Goal: Transaction & Acquisition: Purchase product/service

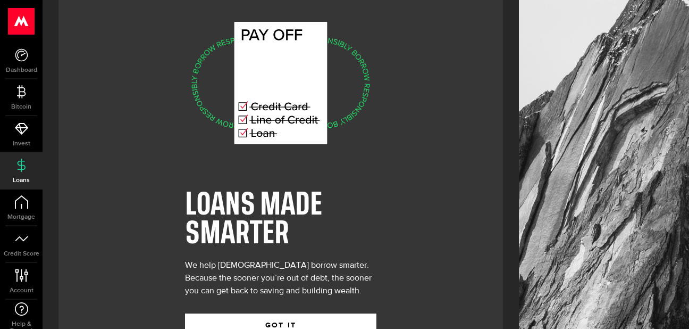
scroll to position [56, 0]
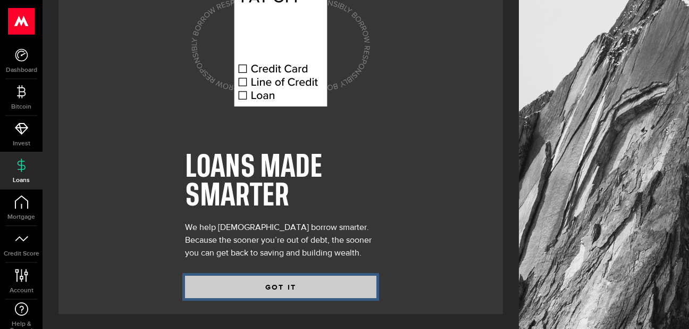
click at [249, 288] on button "GOT IT" at bounding box center [280, 286] width 191 height 22
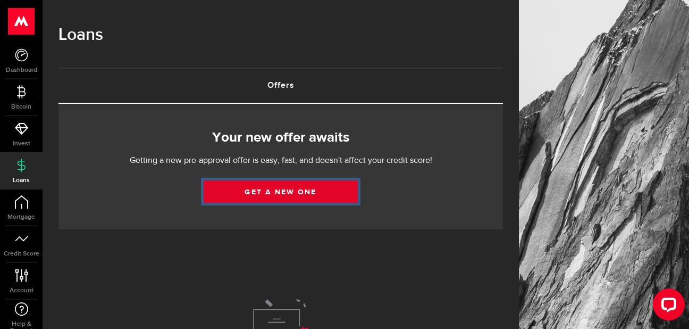
click at [262, 197] on link "Get a new one" at bounding box center [281, 191] width 154 height 22
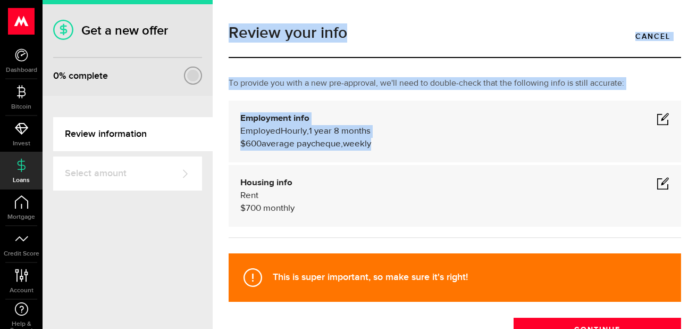
drag, startPoint x: 519, startPoint y: 158, endPoint x: 644, endPoint y: -24, distance: 220.7
click at [644, 0] on html ".ahcls-1,.ahcls-11,.ahcls-3,.ahcls-4{fill:#fff}.ahcls-1{fill-opacity:0}.ahcls-2…" at bounding box center [348, 164] width 697 height 329
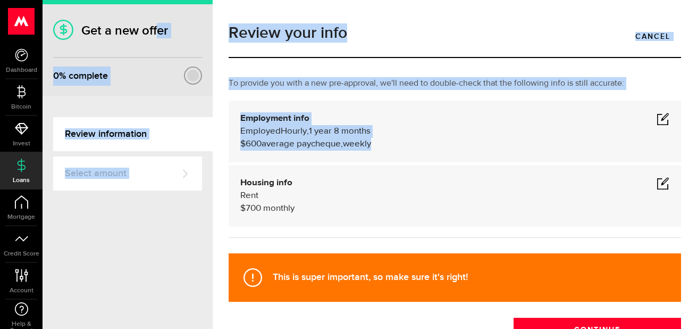
click at [74, 275] on div "Get a new offer 0 % complete Review information Select amount Woah there, one s…" at bounding box center [128, 164] width 170 height 329
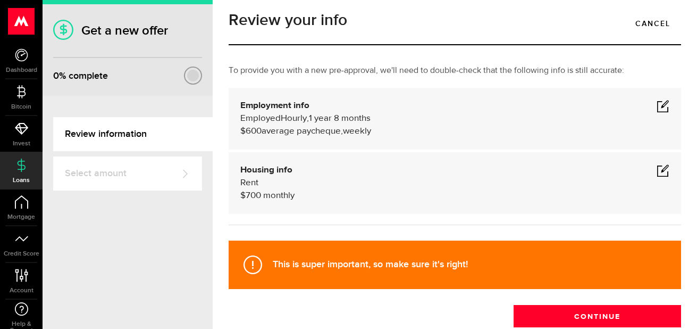
scroll to position [11, 0]
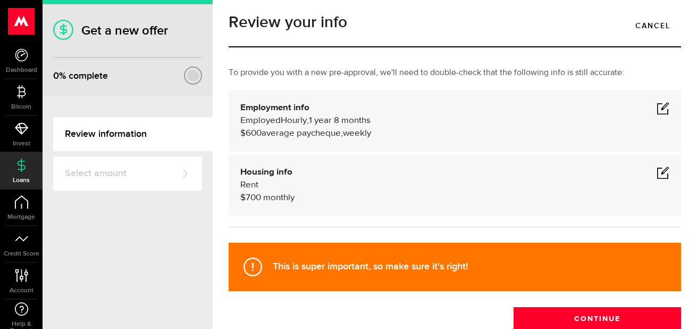
click at [657, 108] on span at bounding box center [663, 108] width 13 height 13
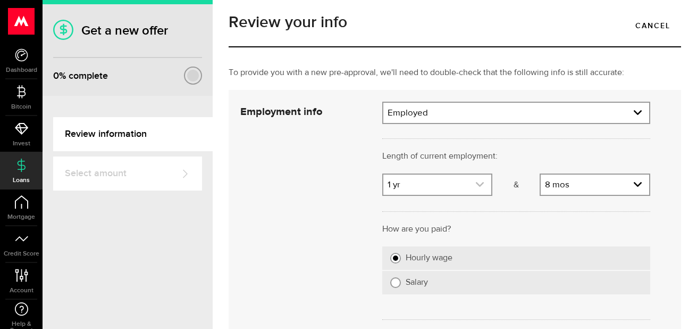
click at [459, 187] on link "expand select" at bounding box center [437, 184] width 108 height 20
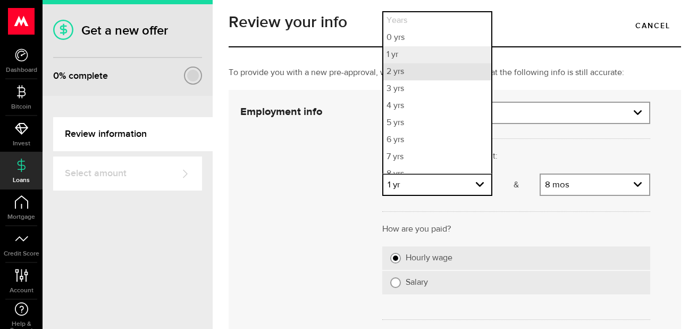
click at [423, 68] on li "2 yrs" at bounding box center [437, 71] width 108 height 17
select select "2"
click at [431, 71] on li "2 yrs" at bounding box center [437, 71] width 108 height 17
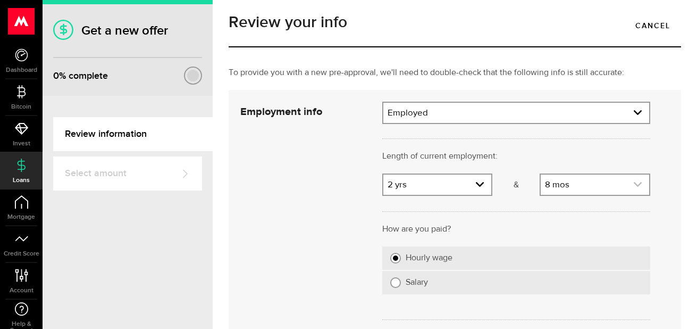
click at [633, 181] on icon "expand select" at bounding box center [637, 184] width 9 height 9
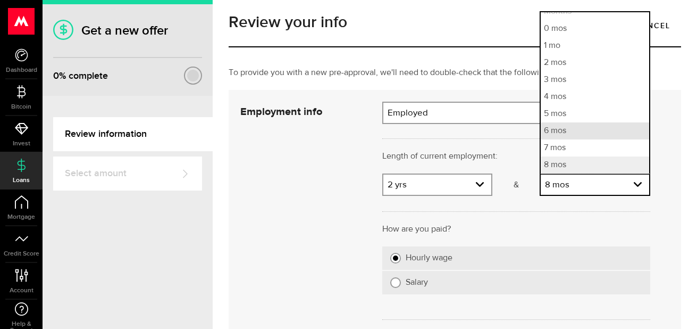
scroll to position [60, 0]
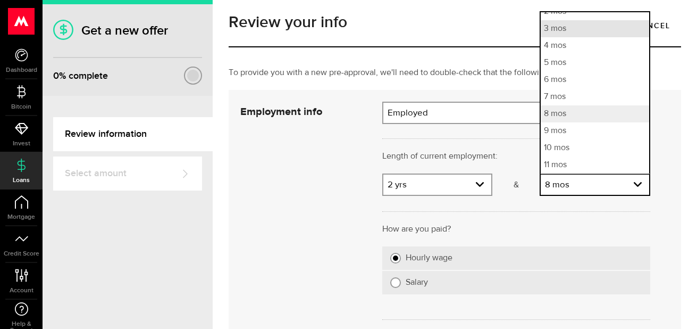
click at [590, 35] on li "3 mos" at bounding box center [595, 28] width 108 height 17
select select "3"
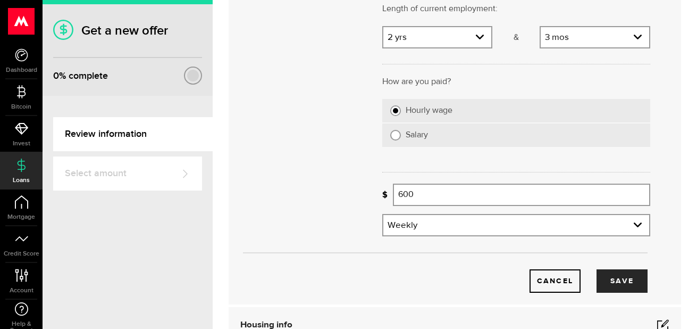
scroll to position [161, 0]
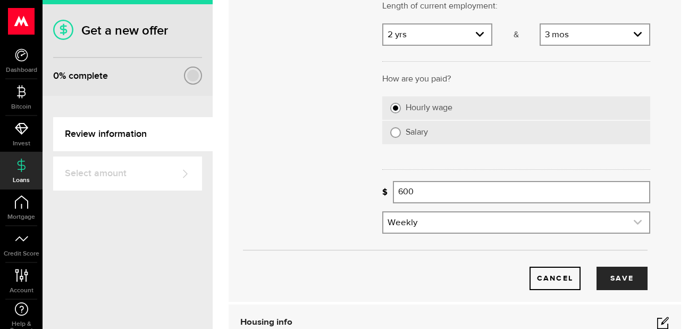
click at [609, 220] on link "expand select" at bounding box center [516, 222] width 266 height 20
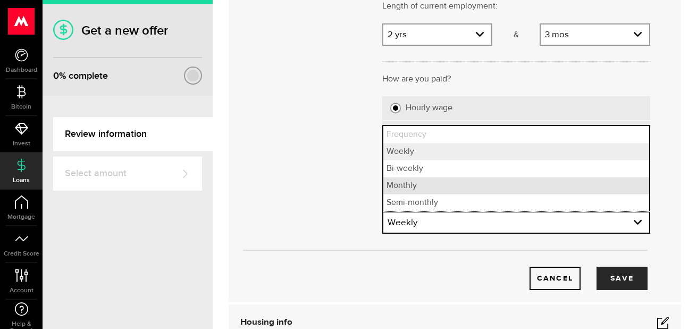
click at [541, 183] on li "Monthly" at bounding box center [516, 185] width 266 height 17
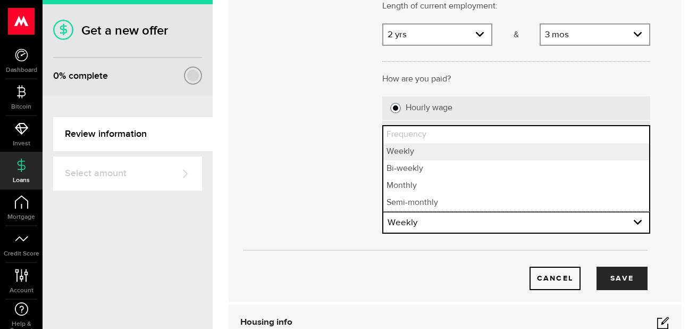
select select "monthly"
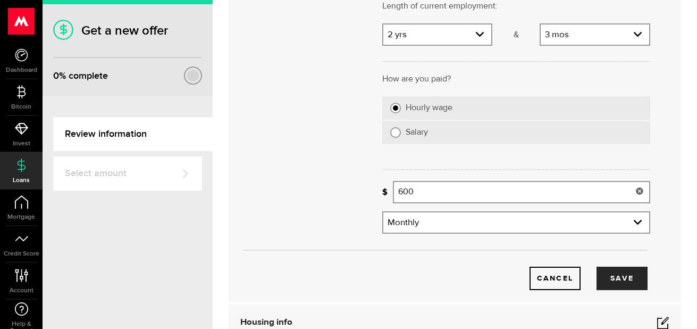
click at [495, 184] on input "600" at bounding box center [521, 192] width 257 height 22
type input "6"
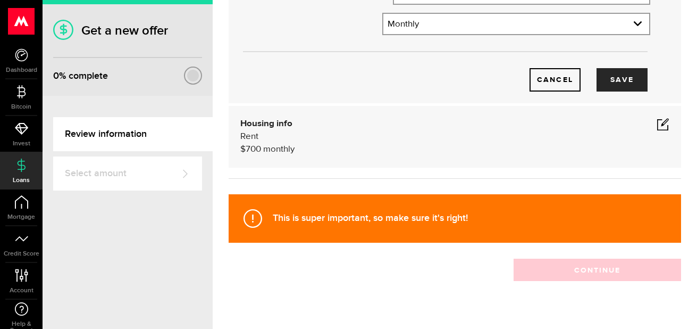
scroll to position [344, 0]
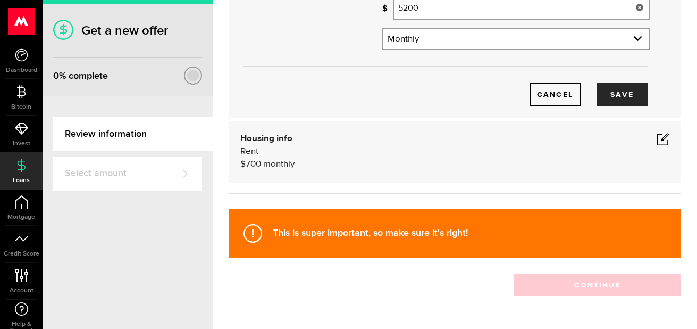
click at [657, 142] on span at bounding box center [663, 138] width 13 height 13
type input "5,200"
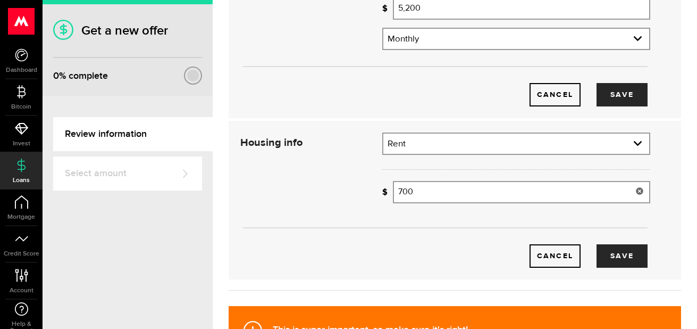
click at [470, 194] on input "700" at bounding box center [521, 192] width 257 height 22
click at [481, 145] on link "expand select" at bounding box center [516, 143] width 266 height 20
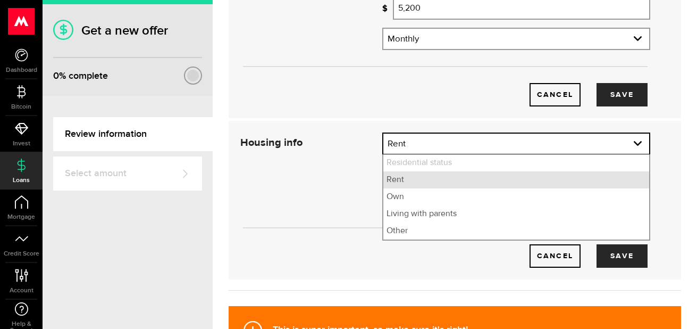
click at [447, 181] on li "Rent" at bounding box center [516, 179] width 266 height 17
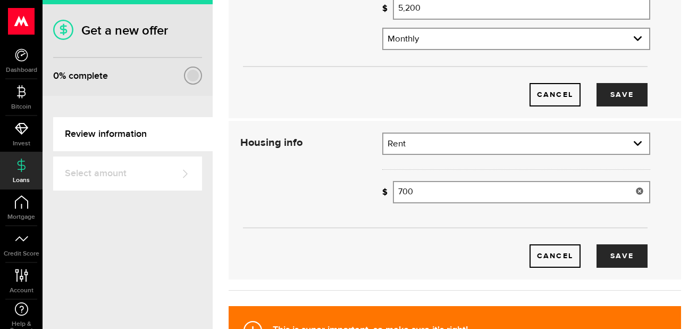
click at [437, 187] on input "700" at bounding box center [521, 192] width 257 height 22
type input "7"
type input "700"
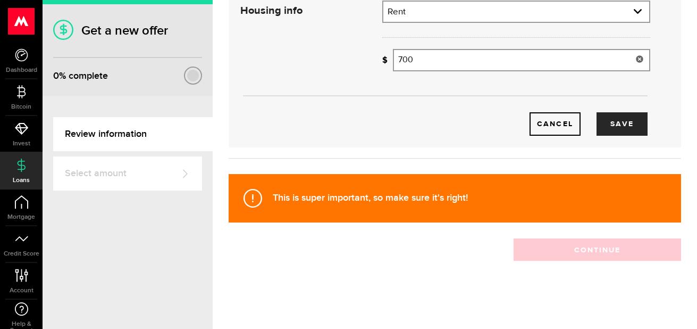
scroll to position [472, 0]
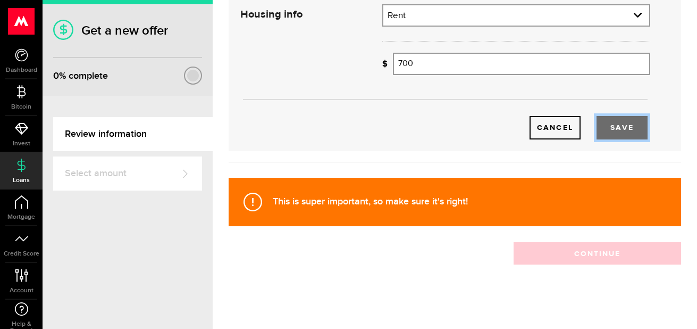
click at [613, 126] on button "Save" at bounding box center [622, 127] width 51 height 23
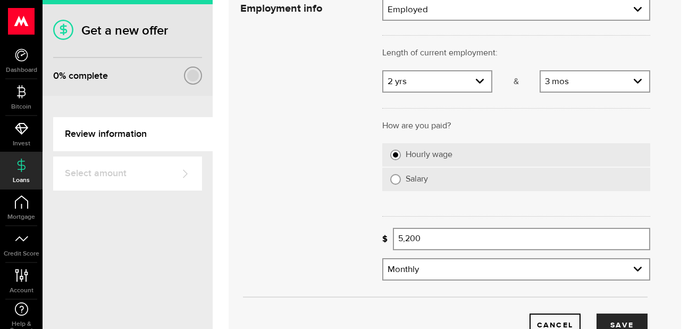
scroll to position [118, 0]
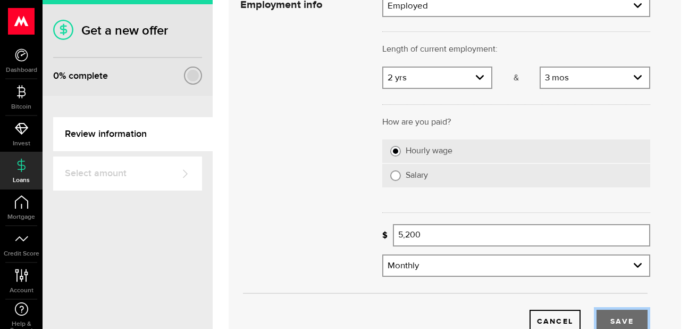
click at [607, 317] on button "Save" at bounding box center [622, 320] width 51 height 23
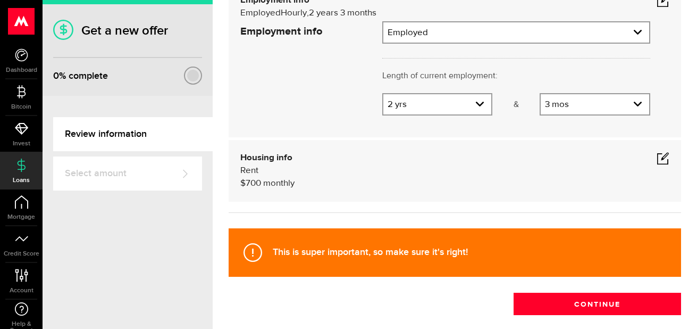
scroll to position [79, 0]
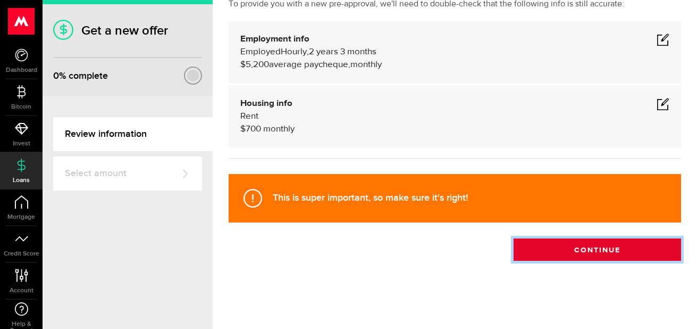
click at [536, 248] on button "Continue" at bounding box center [598, 249] width 168 height 22
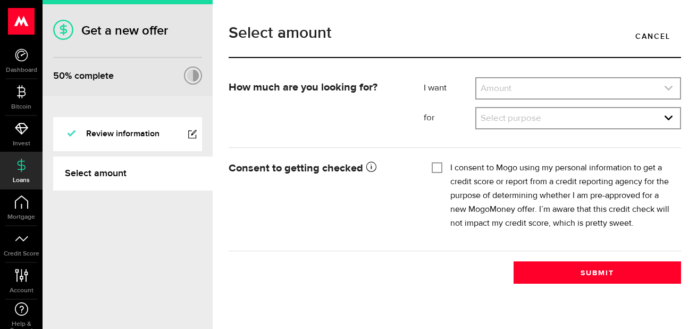
click at [504, 88] on link "expand select" at bounding box center [578, 88] width 204 height 20
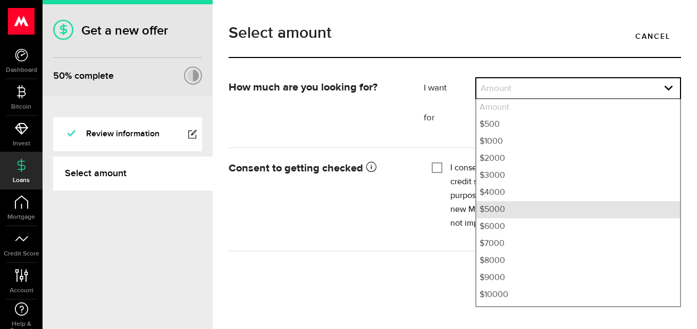
click at [567, 213] on li "$5000" at bounding box center [578, 209] width 204 height 17
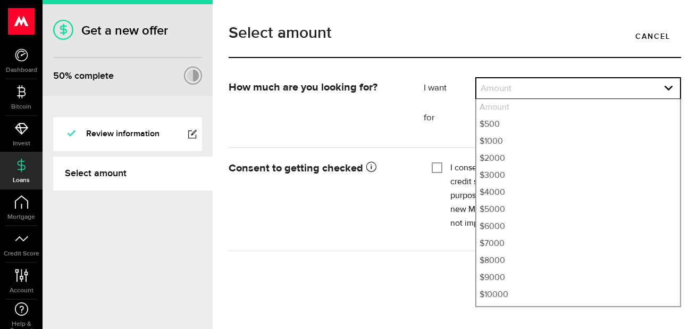
select select "5000"
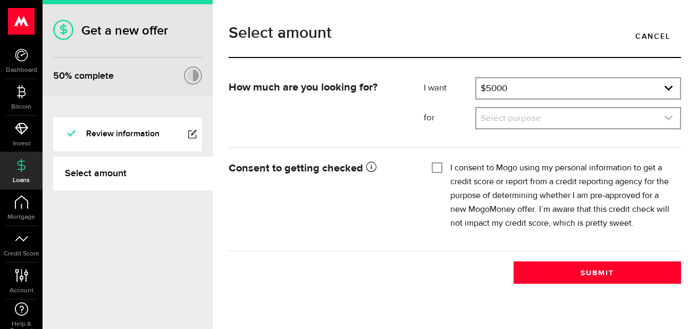
click at [497, 121] on link "expand select" at bounding box center [578, 118] width 204 height 20
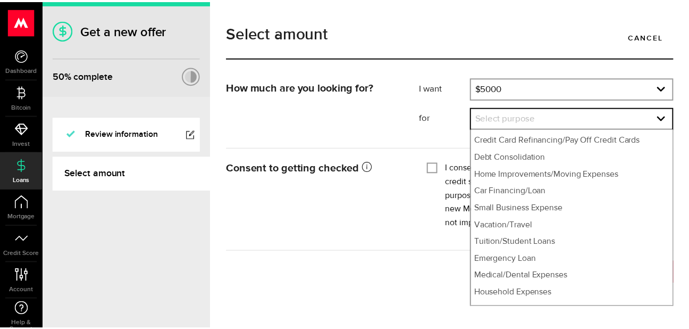
scroll to position [27, 0]
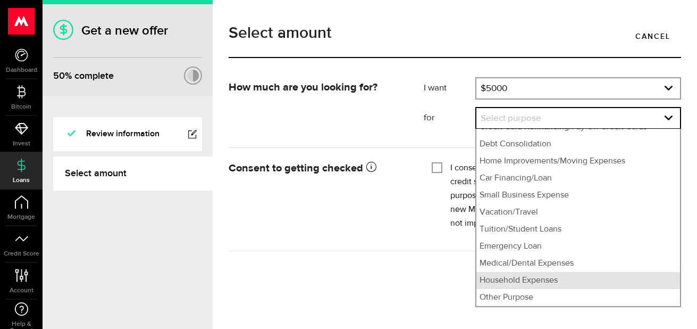
click at [568, 280] on li "Household Expenses" at bounding box center [578, 280] width 204 height 17
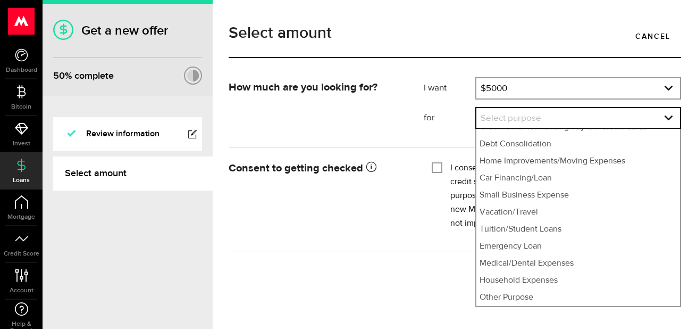
select select "Household Expenses"
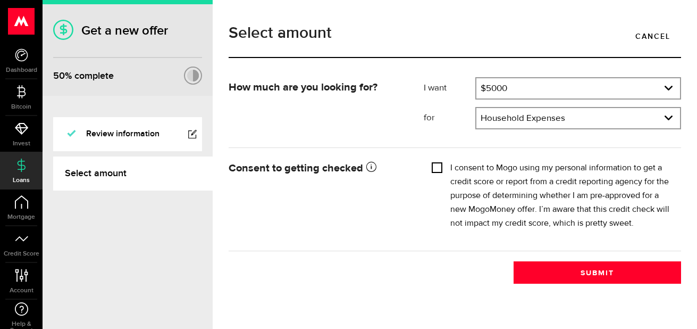
click at [437, 165] on input "I consent to Mogo using my personal information to get a credit score or report…" at bounding box center [437, 166] width 11 height 11
checkbox input "true"
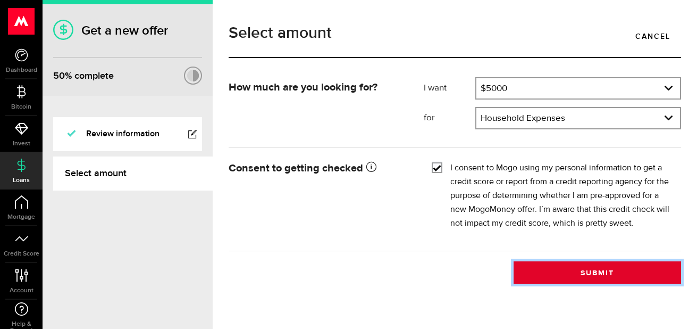
click at [583, 278] on button "Submit" at bounding box center [598, 272] width 168 height 22
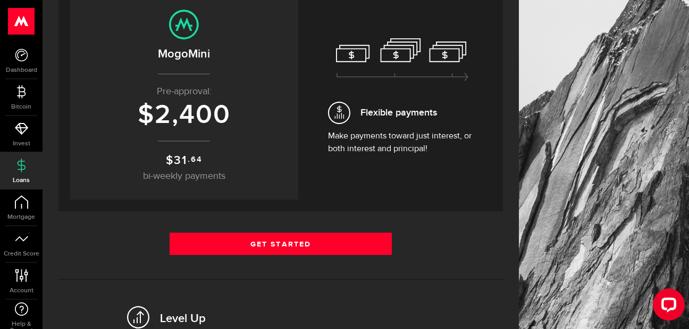
scroll to position [131, 0]
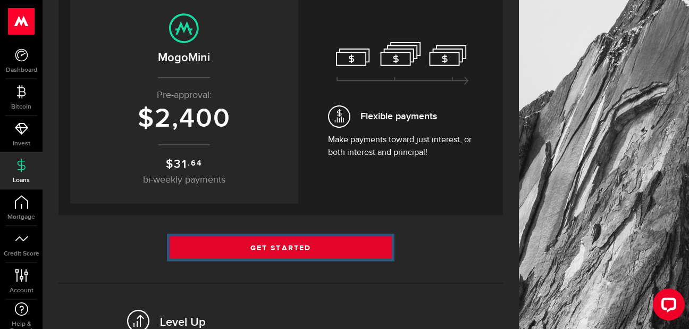
click at [212, 251] on link "Get Started" at bounding box center [281, 247] width 222 height 22
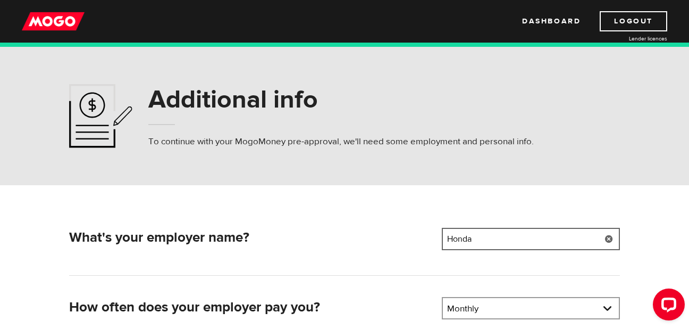
click at [586, 237] on input "Honda" at bounding box center [531, 239] width 178 height 22
type input "H"
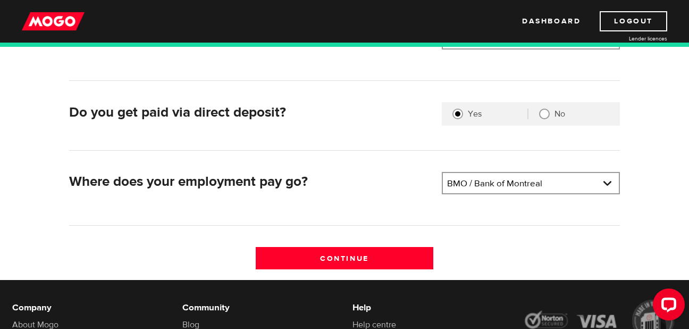
scroll to position [273, 0]
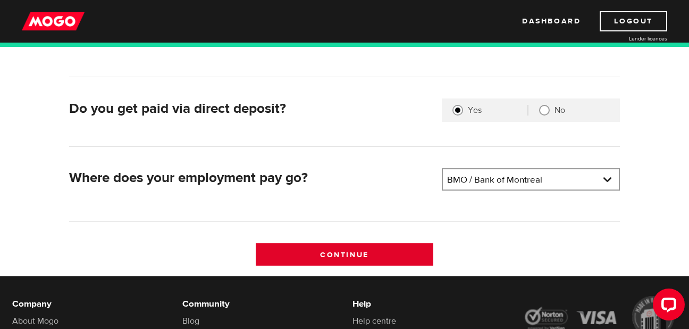
type input "national forest products"
click at [299, 254] on input "Continue" at bounding box center [345, 254] width 178 height 22
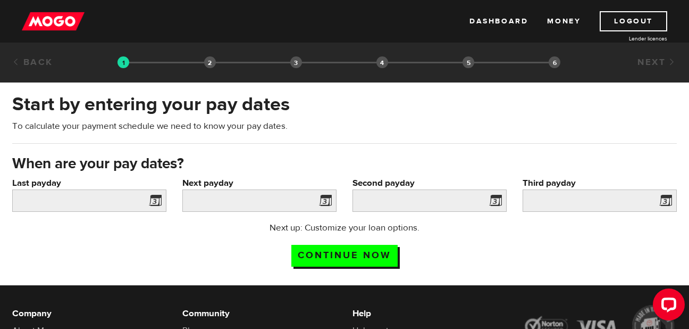
click at [157, 200] on span at bounding box center [153, 202] width 16 height 17
click at [158, 199] on span at bounding box center [153, 202] width 16 height 17
click at [122, 201] on input "Last payday" at bounding box center [89, 200] width 154 height 22
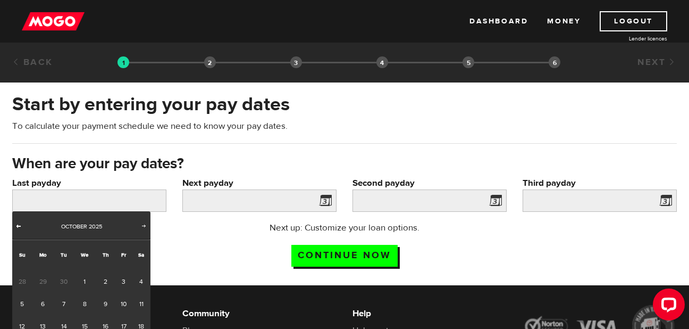
click at [22, 224] on span "Prev" at bounding box center [18, 225] width 9 height 9
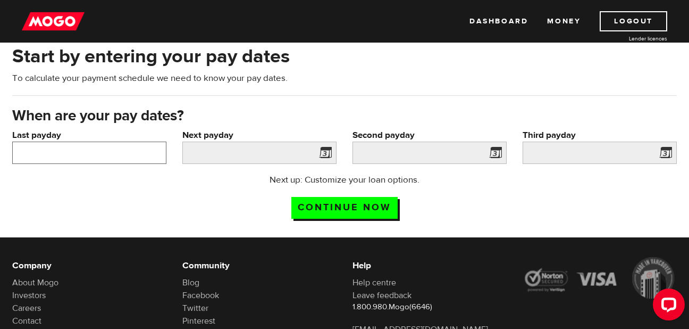
scroll to position [49, 0]
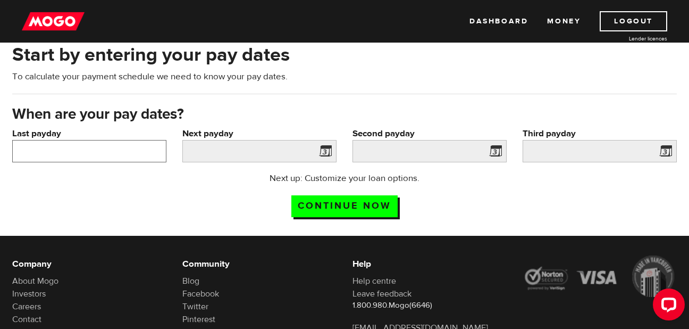
click at [125, 149] on input "Last payday" at bounding box center [89, 151] width 154 height 22
click at [90, 149] on input "Last payday" at bounding box center [89, 151] width 154 height 22
click at [85, 149] on input "Last payday" at bounding box center [89, 151] width 154 height 22
click at [155, 149] on span at bounding box center [153, 152] width 16 height 17
click at [126, 147] on input "Last payday" at bounding box center [89, 151] width 154 height 22
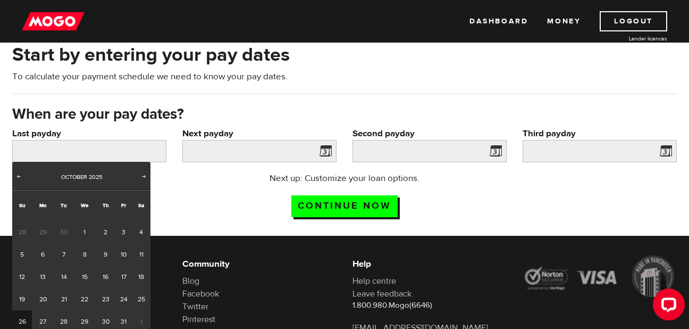
click at [27, 322] on link "26" at bounding box center [22, 321] width 20 height 22
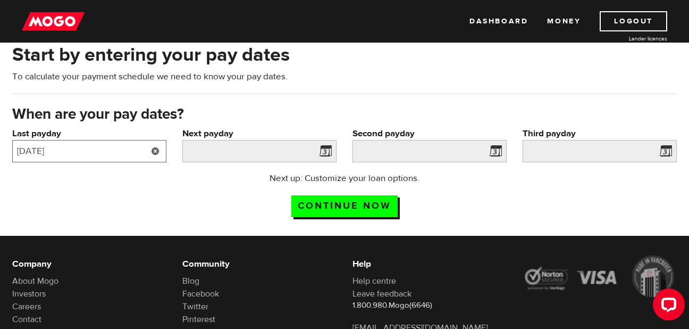
click at [65, 153] on input "2025/10/26" at bounding box center [89, 151] width 154 height 22
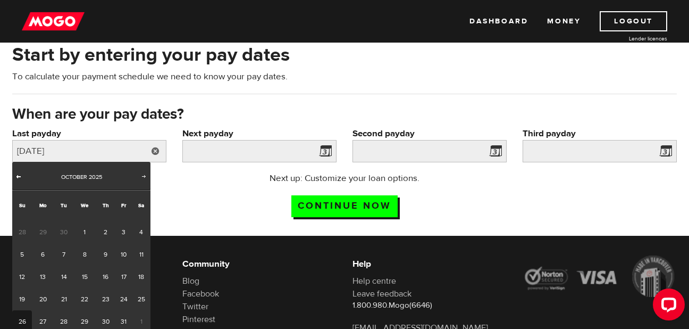
click at [21, 175] on span "Prev" at bounding box center [18, 176] width 9 height 9
click at [119, 297] on link "26" at bounding box center [123, 299] width 16 height 22
type input "2025/09/26"
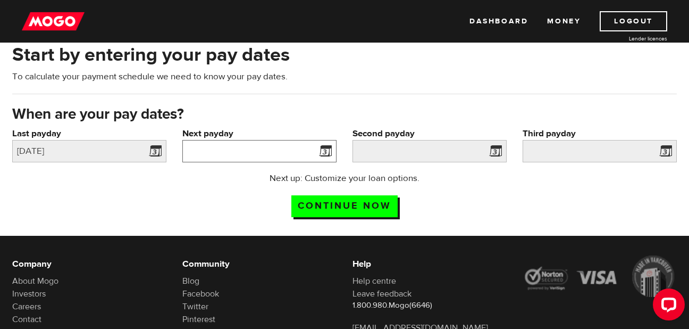
click at [280, 157] on input "Next payday" at bounding box center [259, 151] width 154 height 22
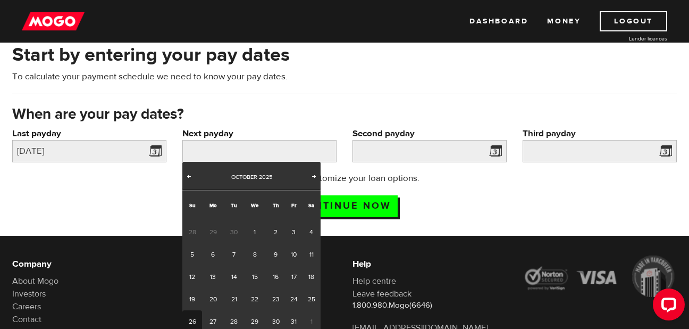
click at [199, 323] on link "26" at bounding box center [192, 321] width 20 height 22
type input "2025/10/26"
type input "2025/11/25"
type input "2025/12/25"
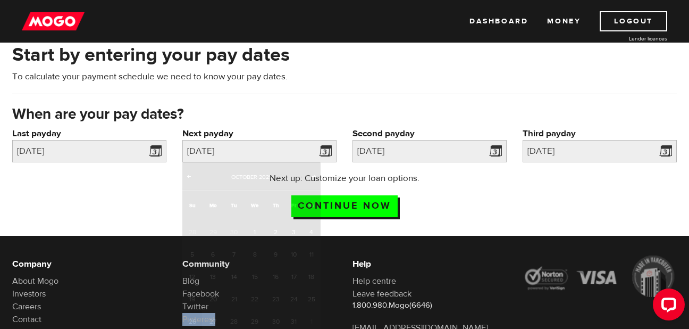
click at [199, 323] on li "Pinterest" at bounding box center [259, 319] width 154 height 13
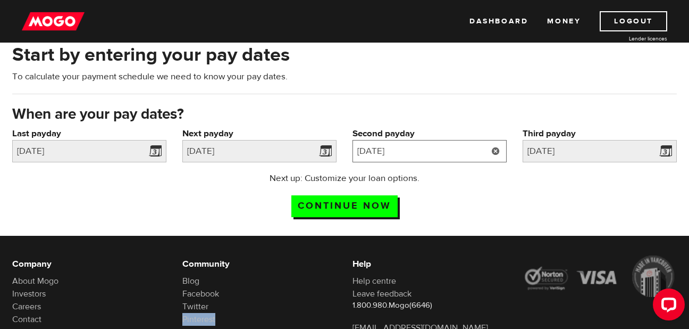
click at [401, 149] on input "2025/11/25" at bounding box center [430, 151] width 154 height 22
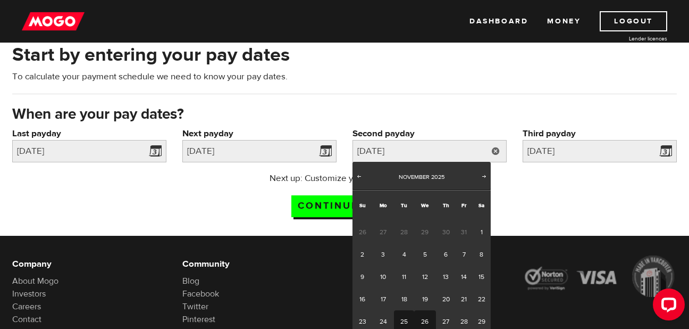
click at [425, 321] on link "26" at bounding box center [425, 321] width 22 height 22
type input "2025/11/26"
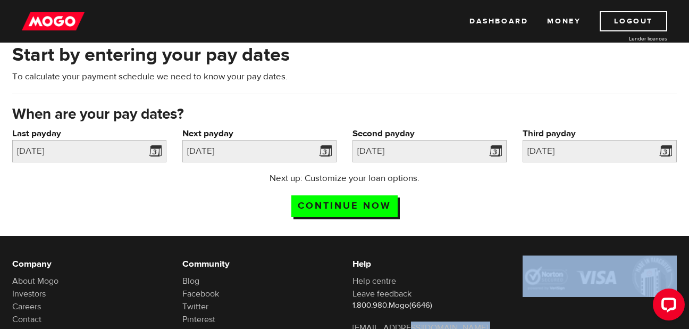
click at [424, 321] on li "[EMAIL_ADDRESS][DOMAIN_NAME]" at bounding box center [430, 327] width 154 height 13
click at [624, 148] on input "2025/12/25" at bounding box center [600, 151] width 154 height 22
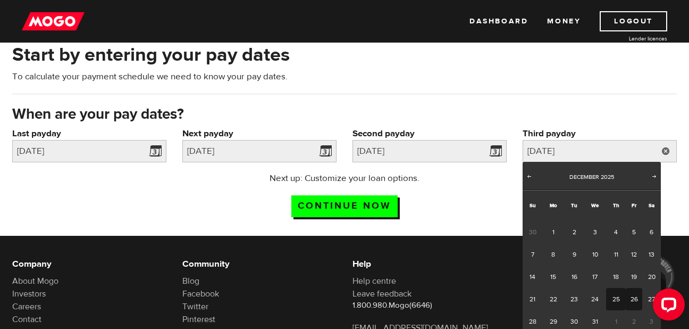
click at [630, 297] on link "26" at bounding box center [634, 299] width 16 height 22
type input "2025/12/26"
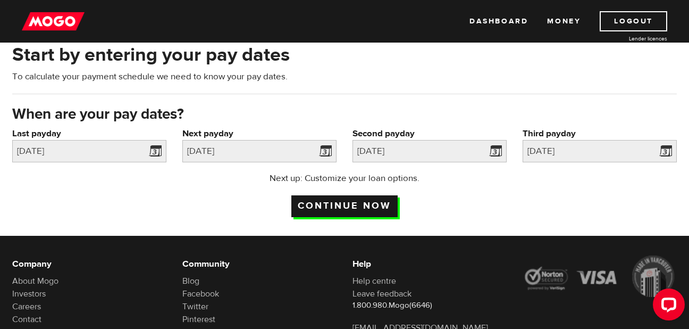
click at [369, 199] on input "Continue now" at bounding box center [344, 206] width 106 height 22
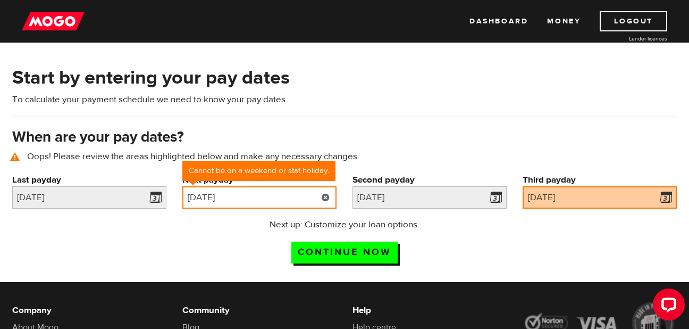
click at [257, 198] on input "2025/10/26" at bounding box center [259, 197] width 154 height 22
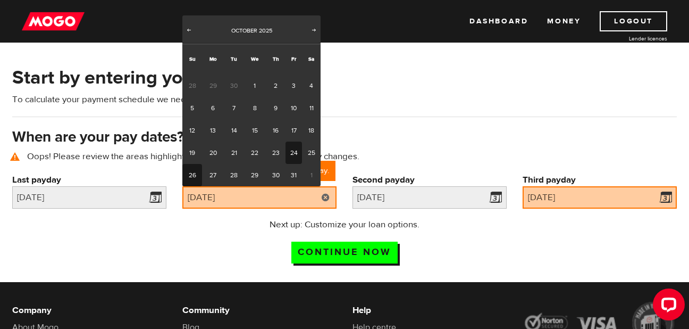
click at [294, 152] on link "24" at bounding box center [294, 152] width 16 height 22
type input "2025/10/24"
type input "2025/11/23"
type input "2025/12/23"
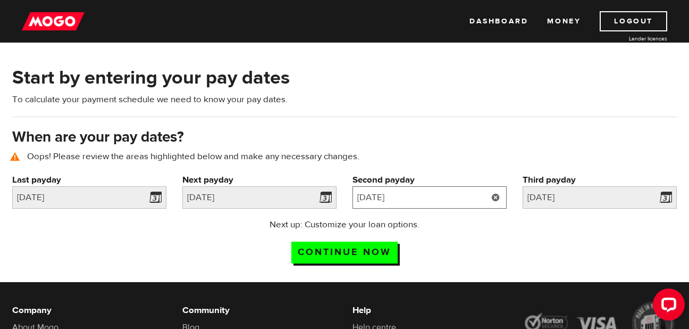
click at [407, 200] on input "2025/11/23" at bounding box center [430, 197] width 154 height 22
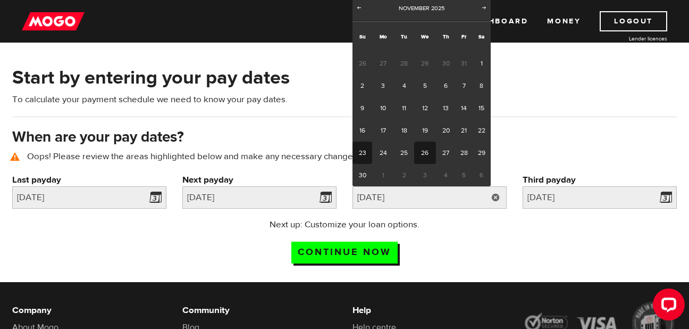
click at [423, 152] on link "26" at bounding box center [425, 152] width 22 height 22
type input "[DATE]"
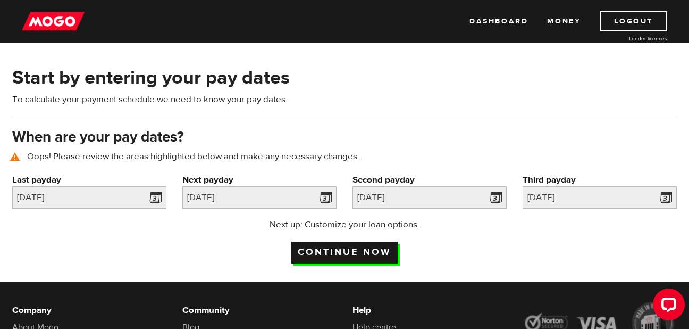
click at [356, 252] on input "Continue now" at bounding box center [344, 252] width 106 height 22
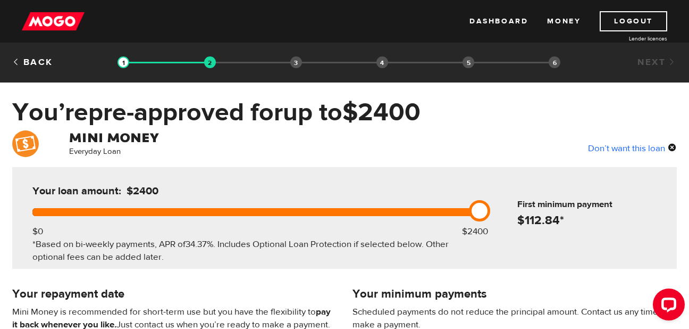
drag, startPoint x: 481, startPoint y: 211, endPoint x: 462, endPoint y: 210, distance: 19.2
click at [462, 210] on div at bounding box center [253, 212] width 442 height 8
click at [443, 212] on div at bounding box center [253, 212] width 442 height 8
click at [443, 212] on link at bounding box center [442, 210] width 21 height 21
drag, startPoint x: 451, startPoint y: 210, endPoint x: 482, endPoint y: 212, distance: 31.0
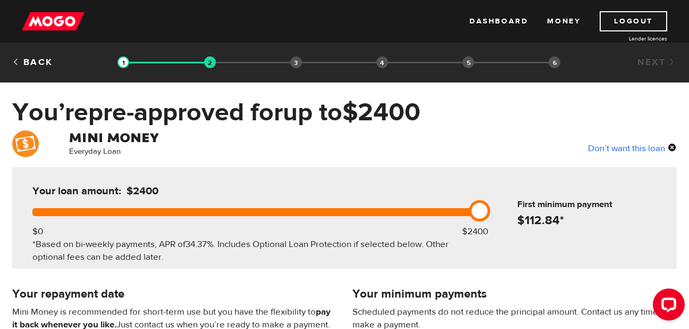
click at [482, 212] on link at bounding box center [479, 210] width 21 height 21
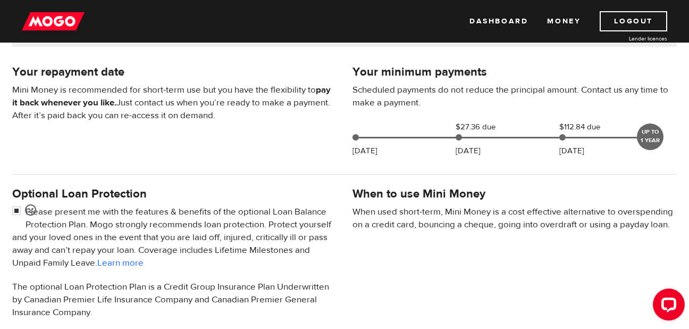
scroll to position [507, 0]
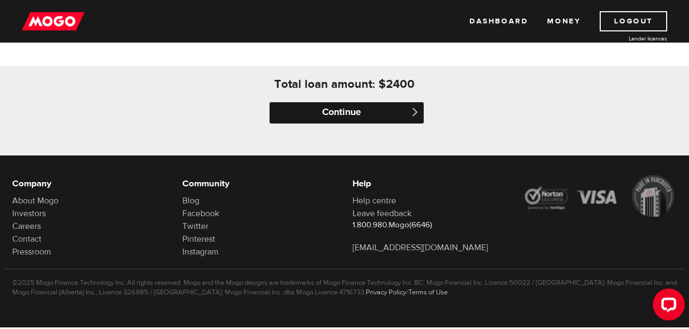
click at [310, 111] on input "Continue" at bounding box center [347, 112] width 154 height 21
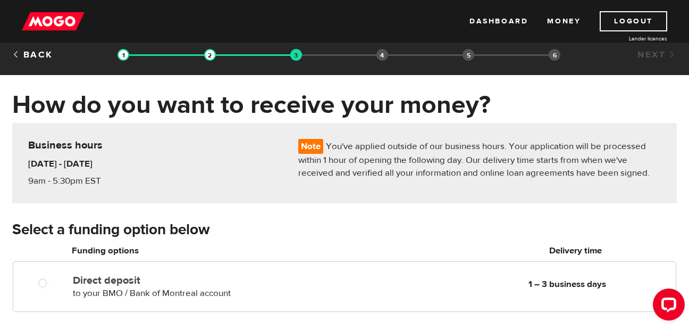
scroll to position [5, 0]
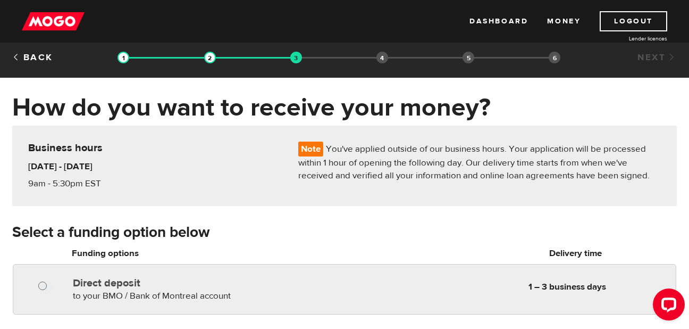
radio input "true"
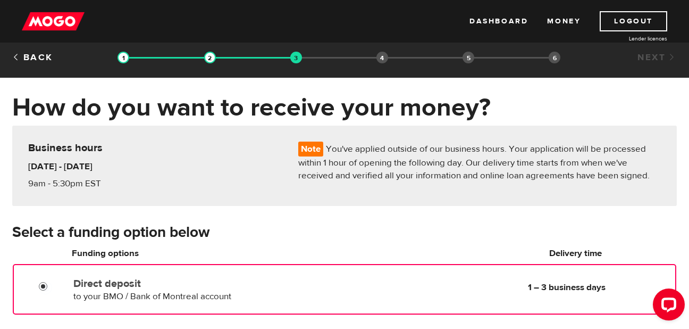
click at [41, 283] on input "Direct deposit" at bounding box center [45, 287] width 13 height 13
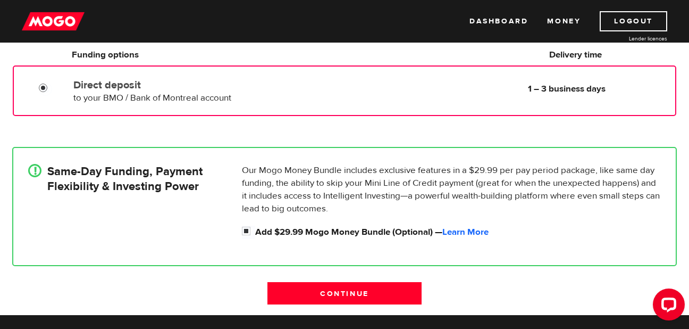
scroll to position [205, 0]
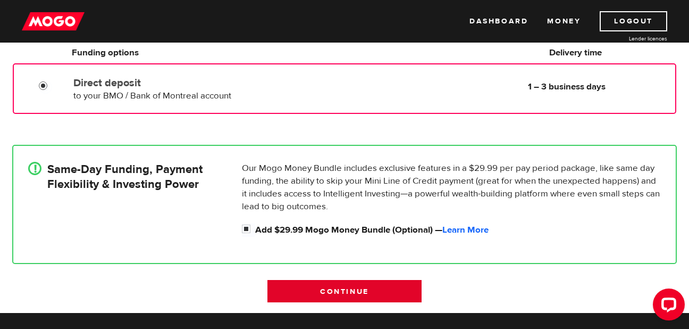
click at [300, 291] on input "Continue" at bounding box center [344, 291] width 154 height 22
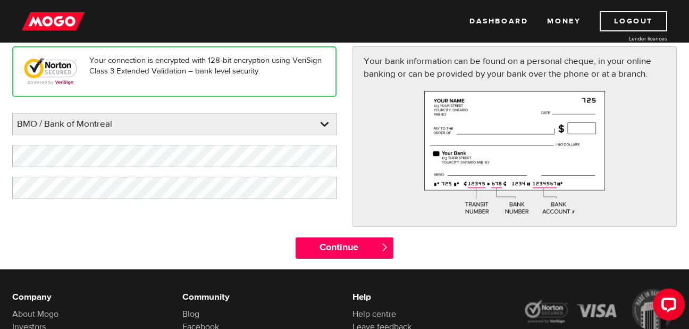
scroll to position [136, 0]
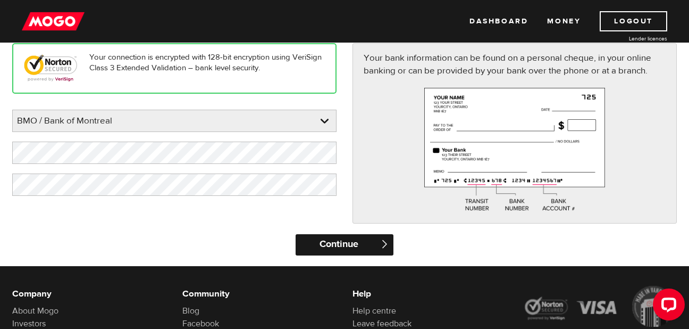
click at [319, 246] on input "Continue" at bounding box center [344, 244] width 97 height 21
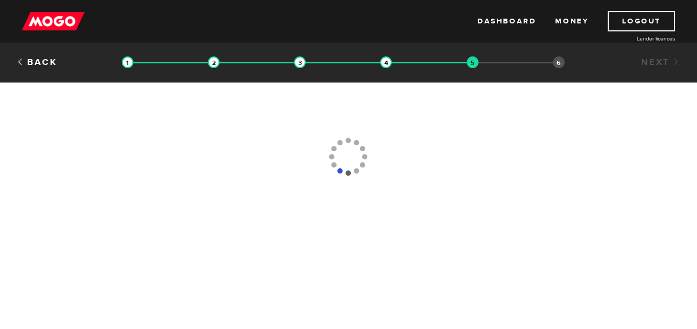
type input "[PHONE_NUMBER]"
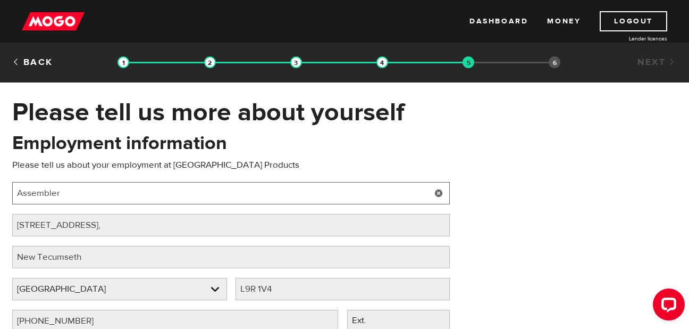
click at [79, 187] on input "Assembler" at bounding box center [231, 193] width 438 height 22
type input "A"
type input "machine operator"
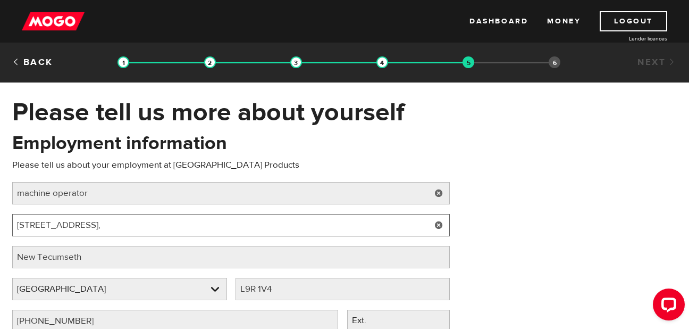
click at [96, 225] on input "4700 New Tottenham Rd," at bounding box center [231, 225] width 438 height 22
click at [120, 223] on input "4700 New Tottenham Rd," at bounding box center [231, 225] width 438 height 22
type input "4"
type input "300 west street s"
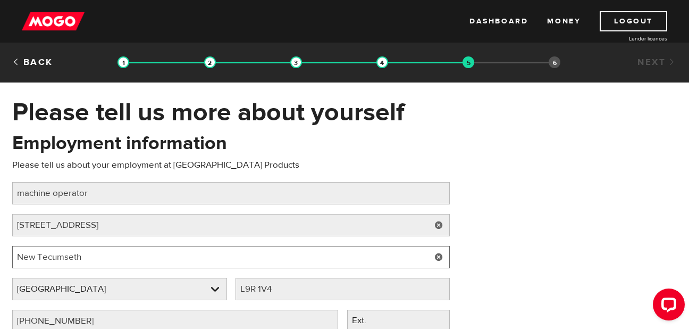
click at [91, 255] on input "New Tecumseth" at bounding box center [231, 257] width 438 height 22
type input "N"
type input "orillia"
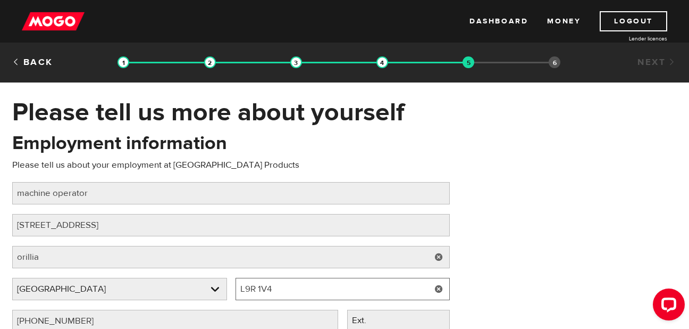
click at [326, 281] on input "L9R 1V4" at bounding box center [343, 289] width 215 height 22
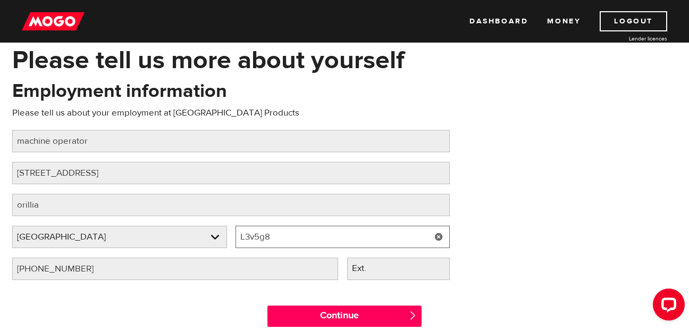
scroll to position [53, 0]
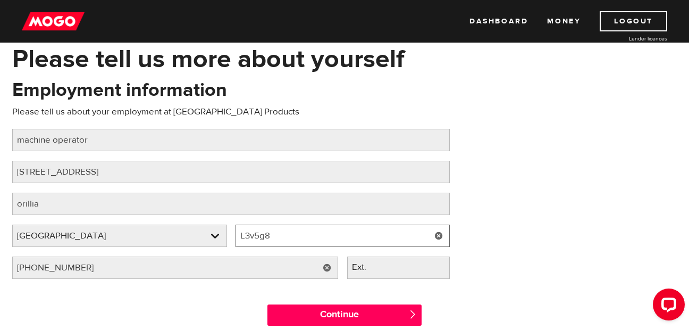
type input "L3v5g8"
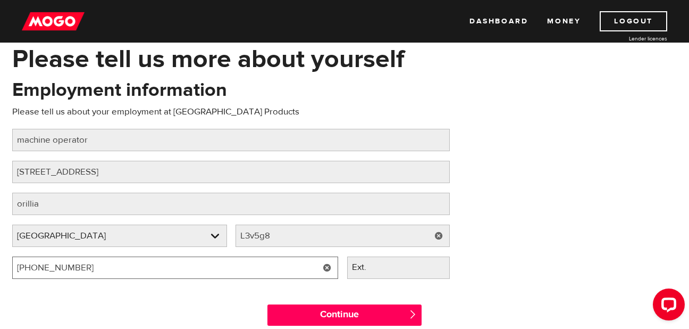
click at [86, 266] on input "(705) 435-5561" at bounding box center [175, 267] width 326 height 22
type input "(7 ) -"
type input "(705) 331-2424"
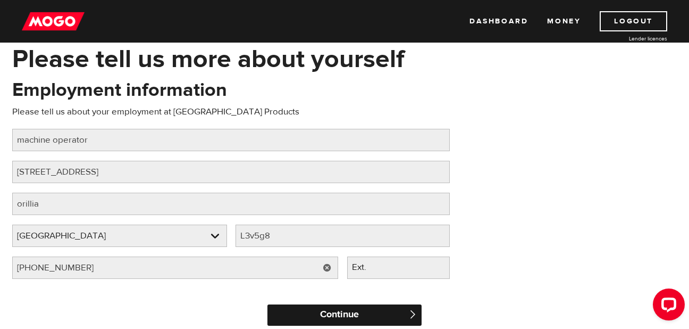
click at [283, 312] on input "Continue" at bounding box center [344, 314] width 154 height 21
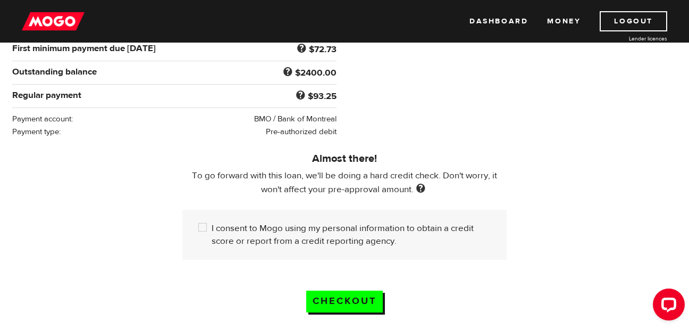
scroll to position [228, 0]
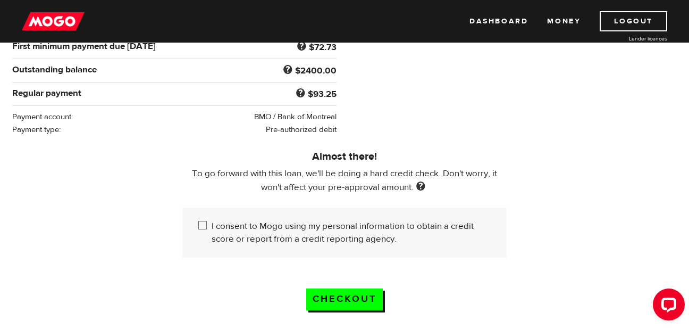
click at [205, 222] on input "I consent to Mogo using my personal information to obtain a credit score or rep…" at bounding box center [204, 226] width 13 height 13
checkbox input "true"
click at [325, 289] on input "Checkout" at bounding box center [344, 299] width 77 height 22
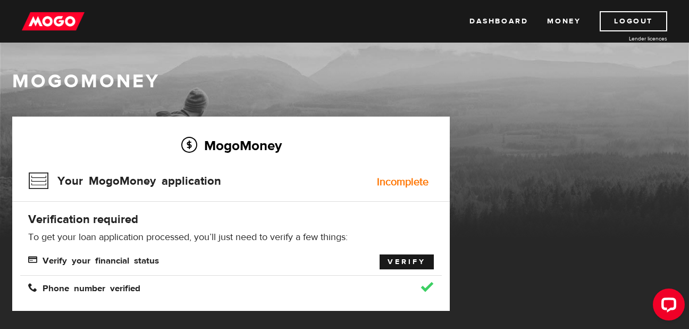
click at [416, 261] on link "Verify" at bounding box center [407, 261] width 54 height 15
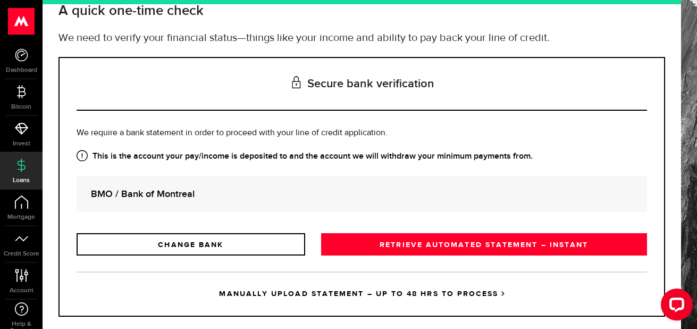
scroll to position [87, 0]
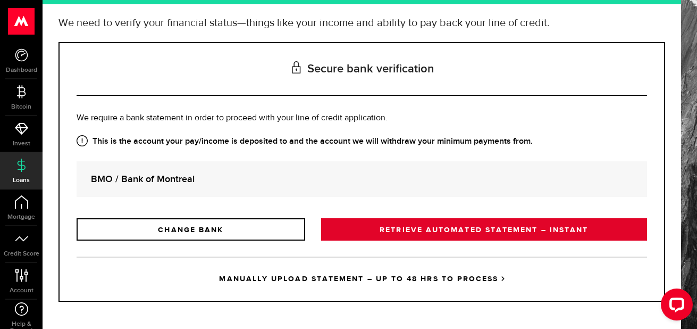
click at [395, 227] on link "RETRIEVE AUTOMATED STATEMENT – INSTANT" at bounding box center [484, 229] width 326 height 22
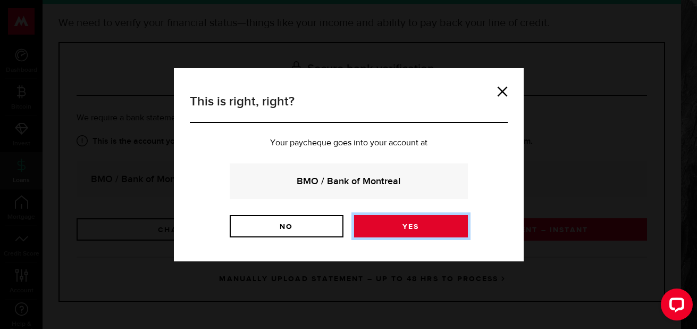
click at [373, 230] on link "Yes" at bounding box center [411, 226] width 114 height 22
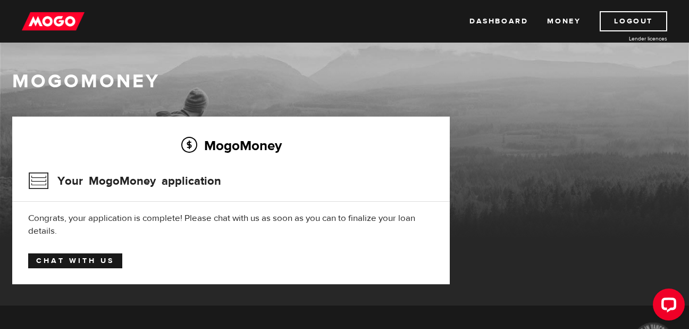
click at [108, 261] on link "Chat with us" at bounding box center [75, 260] width 94 height 15
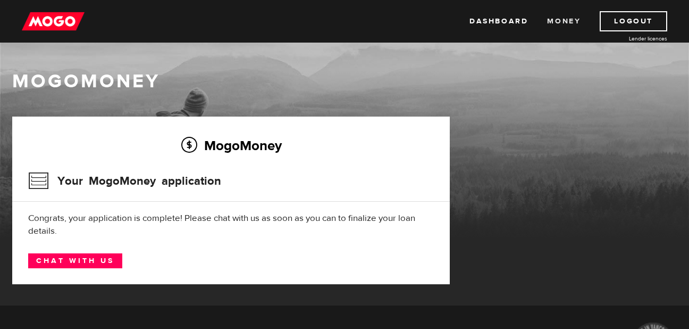
click at [551, 26] on link "Money" at bounding box center [564, 21] width 34 height 20
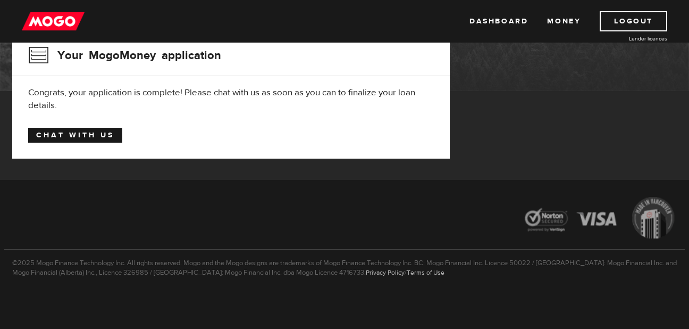
click at [100, 133] on link "Chat with us" at bounding box center [75, 135] width 94 height 15
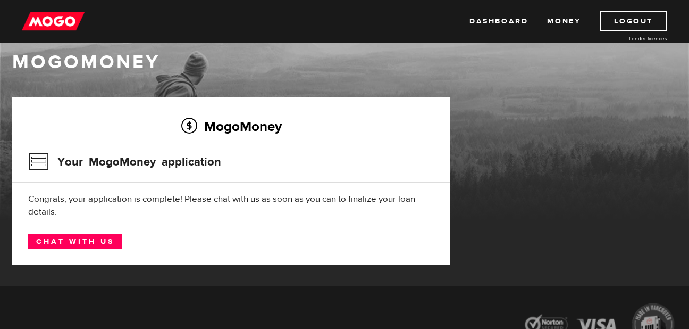
scroll to position [18, 0]
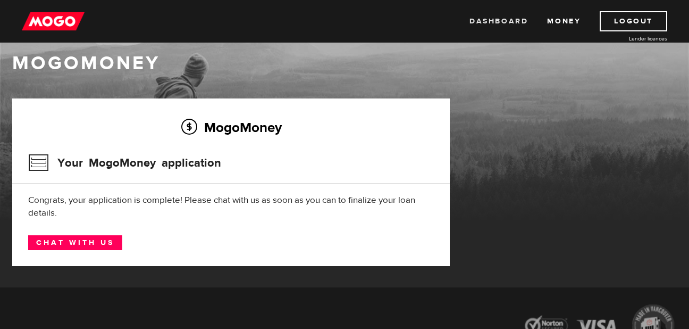
click at [479, 18] on link "Dashboard" at bounding box center [499, 21] width 58 height 20
